Goal: Task Accomplishment & Management: Manage account settings

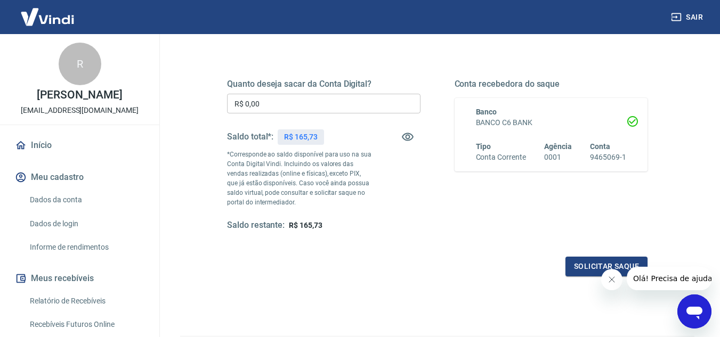
scroll to position [134, 0]
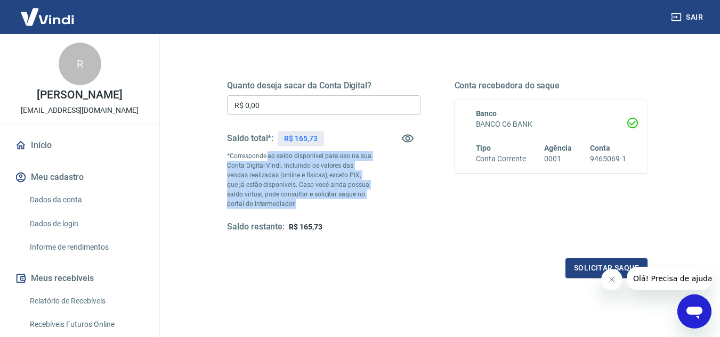
drag, startPoint x: 267, startPoint y: 157, endPoint x: 320, endPoint y: 204, distance: 70.6
click at [320, 204] on p "*Corresponde ao saldo disponível para uso na sua Conta Digital Vindi. Incluindo…" at bounding box center [299, 180] width 145 height 58
click at [322, 204] on p "*Corresponde ao saldo disponível para uso na sua Conta Digital Vindi. Incluindo…" at bounding box center [299, 180] width 145 height 58
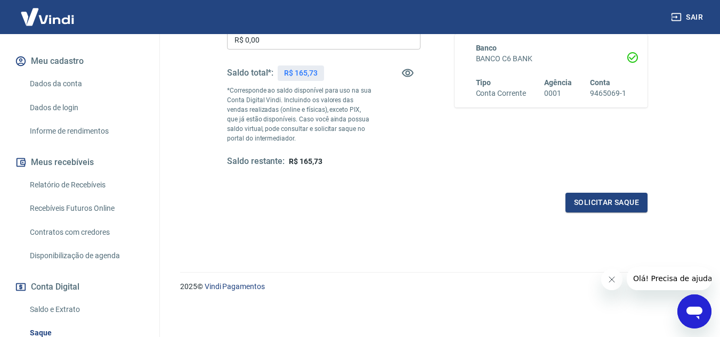
scroll to position [107, 0]
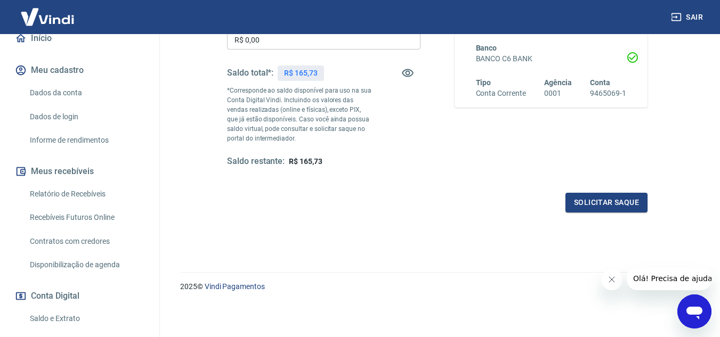
click at [67, 91] on link "Dados da conta" at bounding box center [86, 93] width 121 height 22
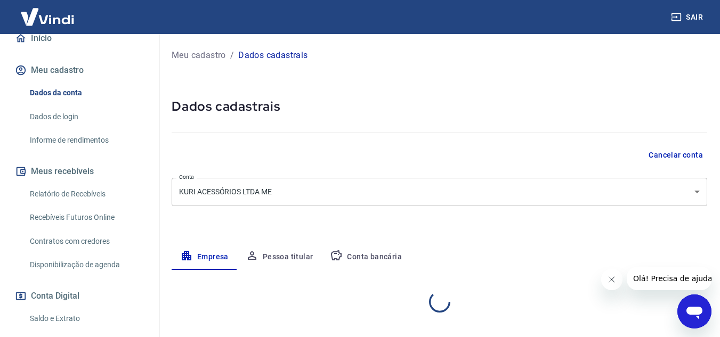
select select "SP"
select select "business"
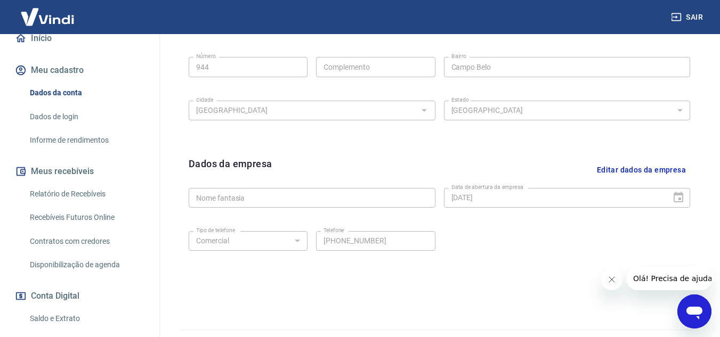
scroll to position [431, 0]
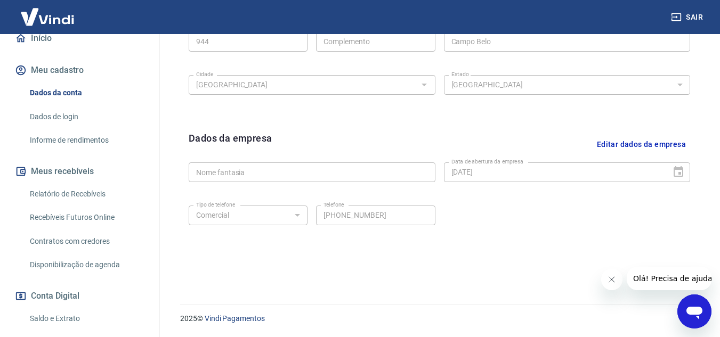
click at [62, 189] on link "Relatório de Recebíveis" at bounding box center [86, 194] width 121 height 22
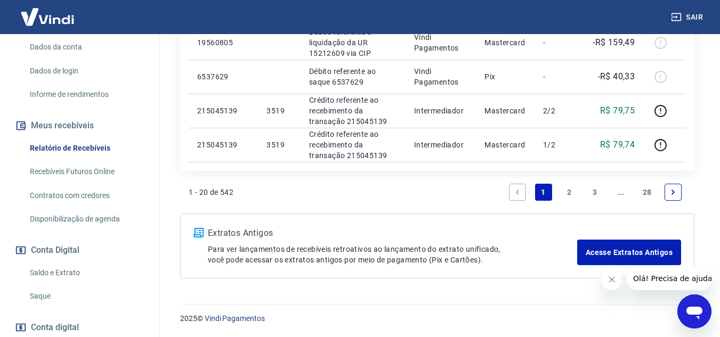
scroll to position [153, 0]
click at [52, 270] on link "Saldo e Extrato" at bounding box center [86, 273] width 121 height 22
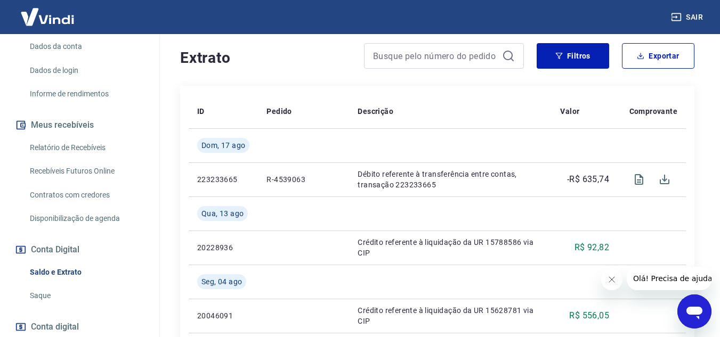
scroll to position [225, 0]
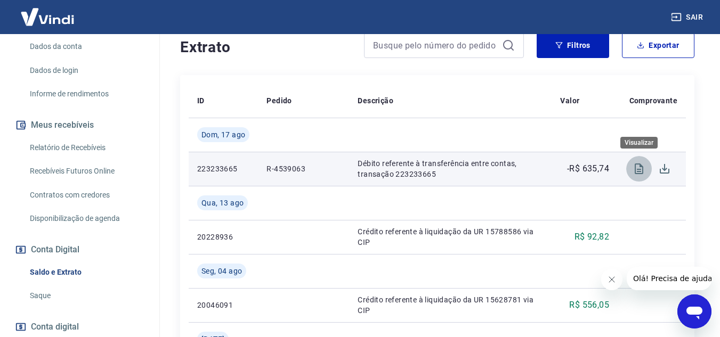
click at [638, 168] on icon "Visualizar" at bounding box center [638, 168] width 13 height 13
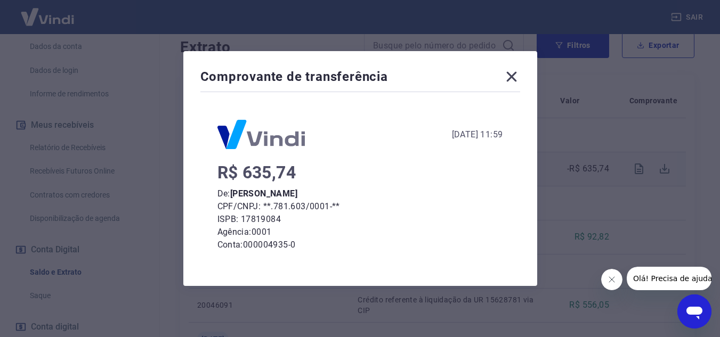
click at [514, 77] on icon at bounding box center [511, 77] width 10 height 10
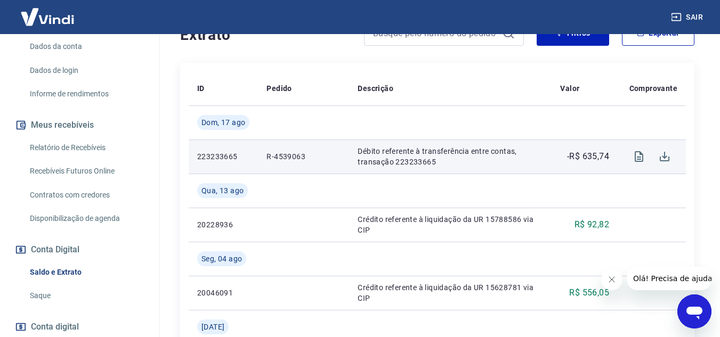
scroll to position [0, 0]
